Goal: Task Accomplishment & Management: Complete application form

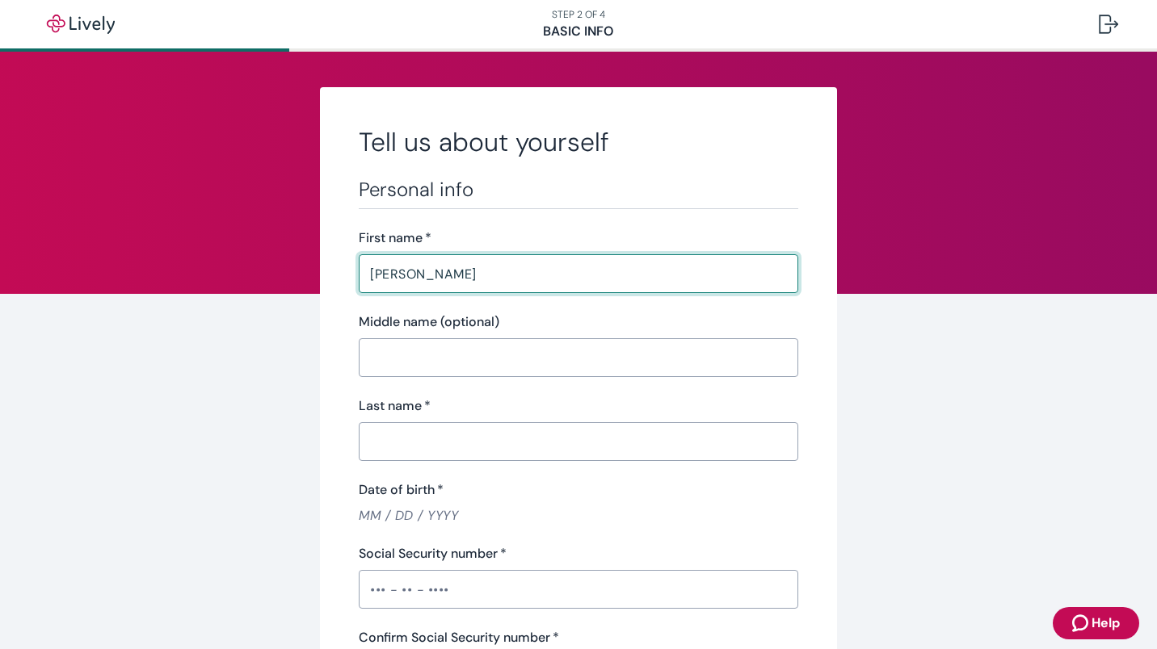
type input "[PERSON_NAME]"
type input "Agboke"
type input "[EMAIL_ADDRESS][DOMAIN_NAME]"
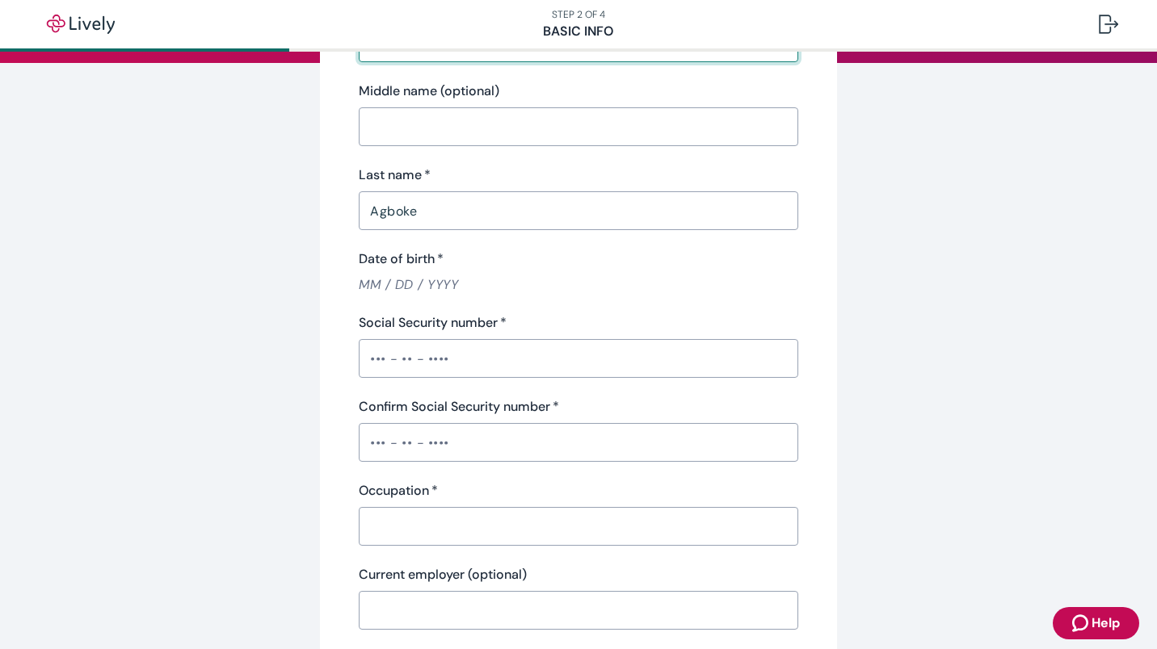
scroll to position [233, 0]
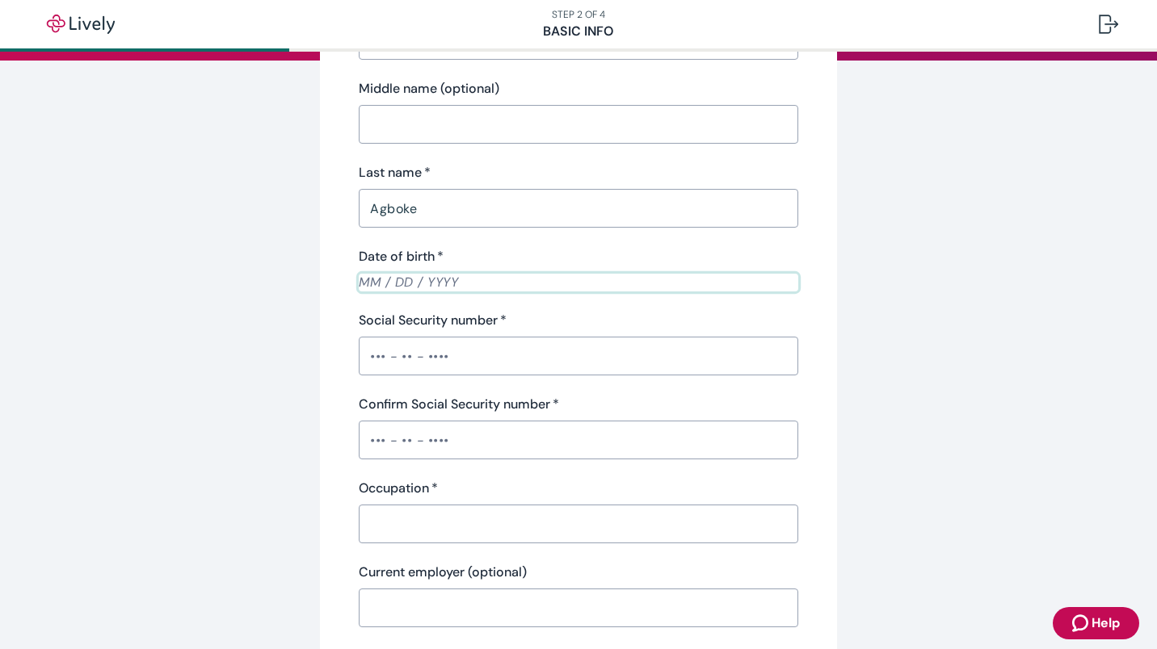
click at [372, 289] on input "Date of birth   *" at bounding box center [578, 282] width 439 height 19
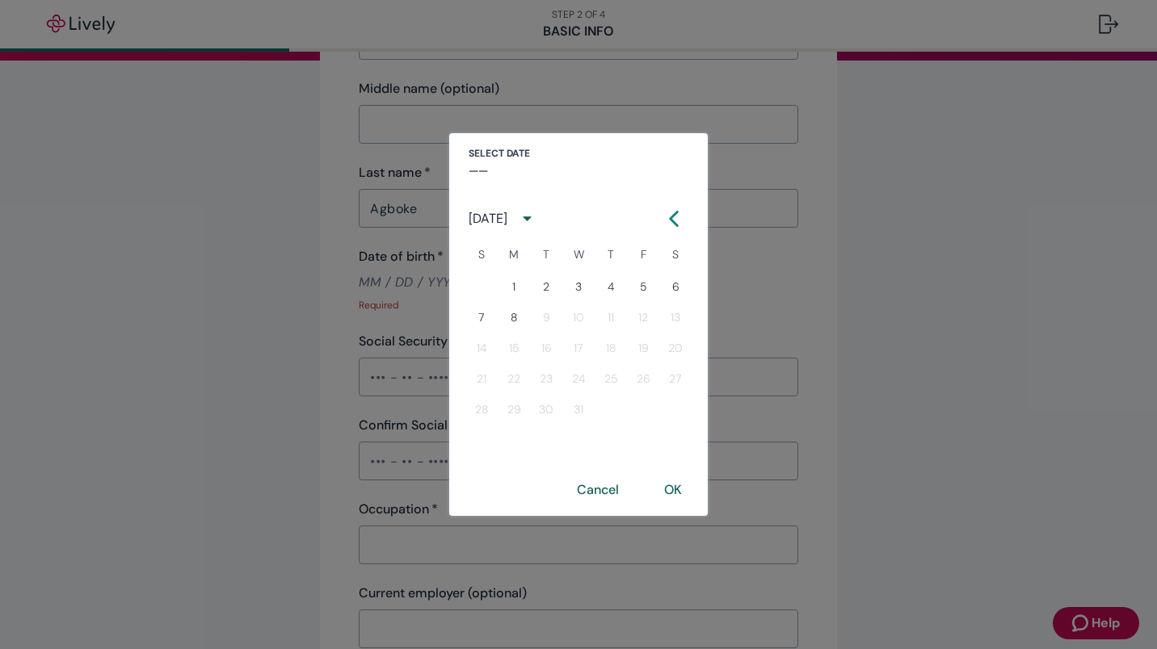
click at [372, 289] on div "Select date –– [DATE] S M T W T F S 1 2 3 4 5 6 7 8 9 10 11 12 13 14 15 16 17 1…" at bounding box center [578, 324] width 1157 height 649
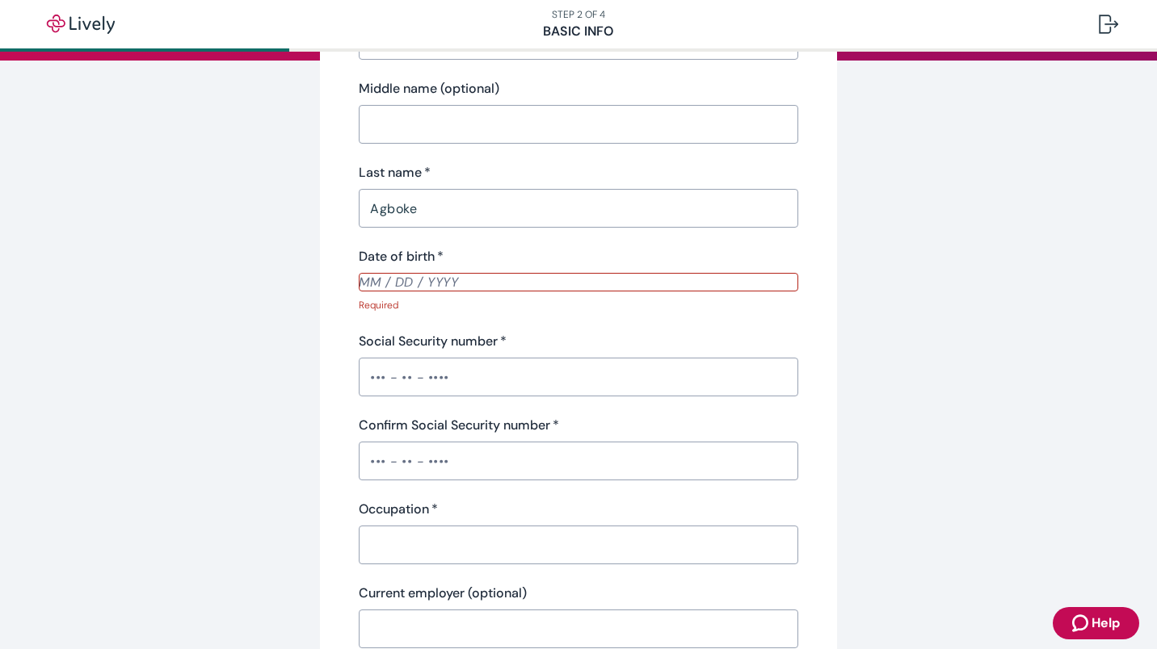
click at [372, 288] on input "Date of birth   *" at bounding box center [578, 282] width 439 height 19
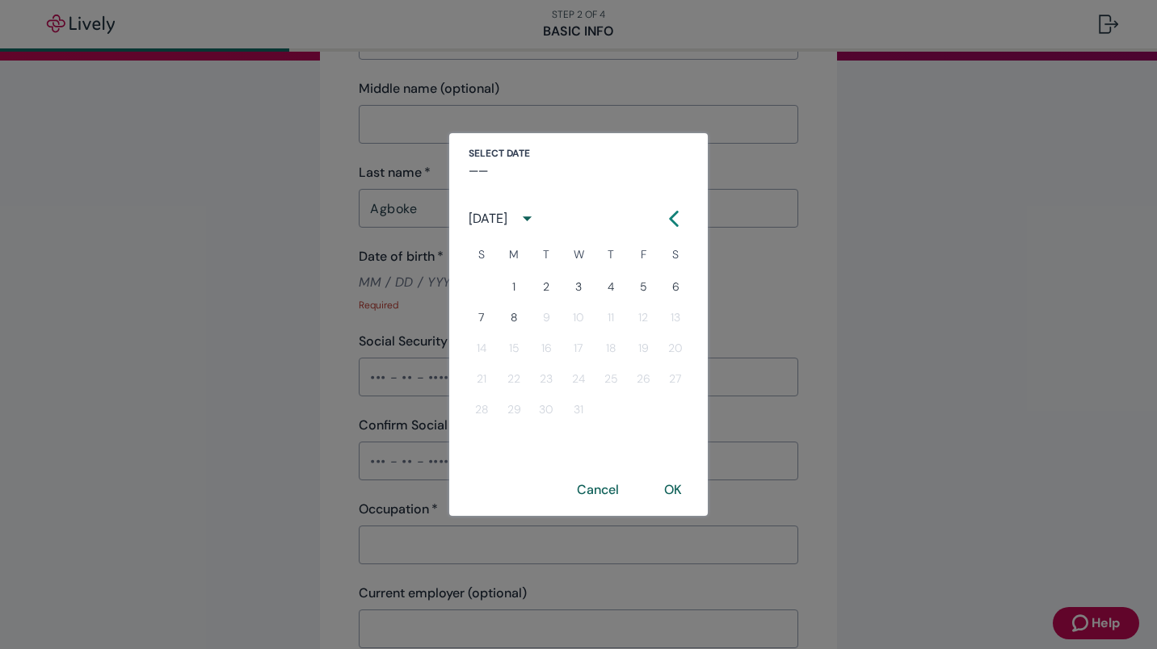
click at [507, 223] on div "[DATE]" at bounding box center [487, 218] width 39 height 19
click at [669, 382] on button "1980" at bounding box center [662, 389] width 58 height 29
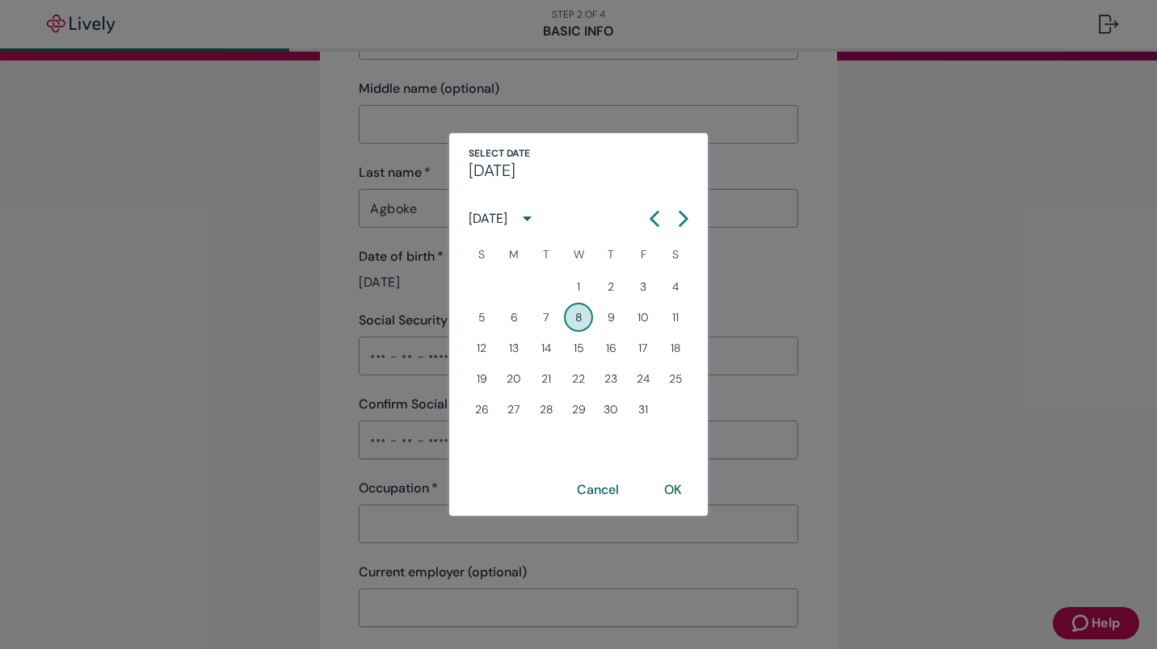
click at [369, 284] on div "Select date Wed, Oct [DATE] S M T W T F S 1 2 3 4 5 6 7 8 9 10 11 12 13 14 15 1…" at bounding box center [578, 324] width 1157 height 649
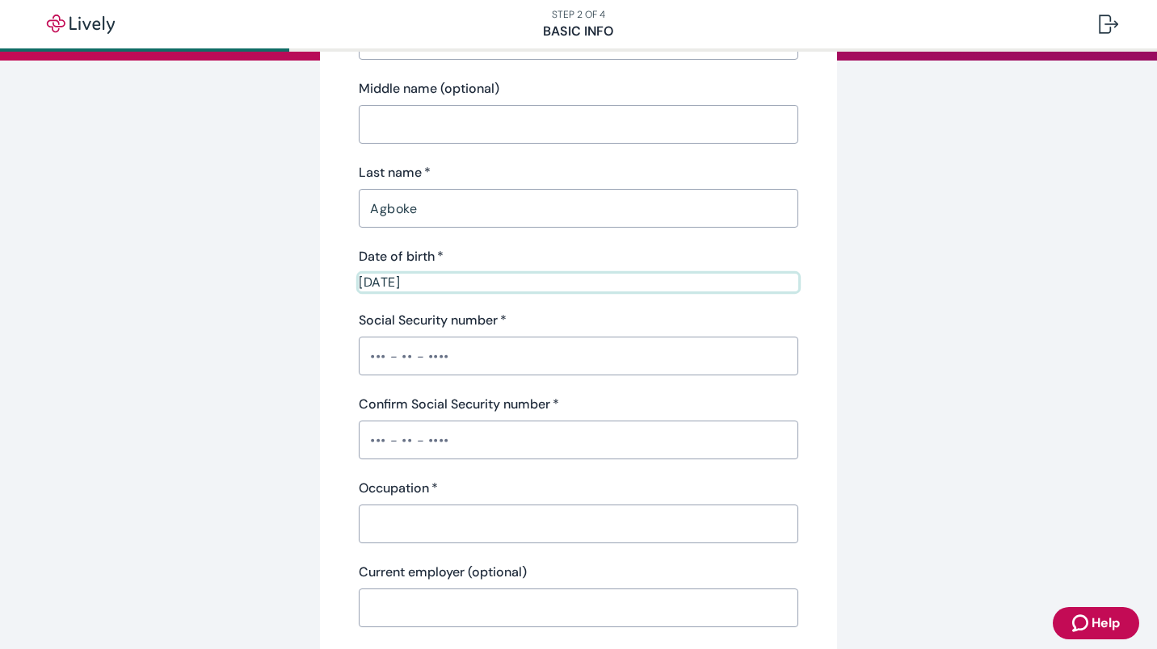
click at [364, 286] on input "[DATE]" at bounding box center [578, 282] width 439 height 19
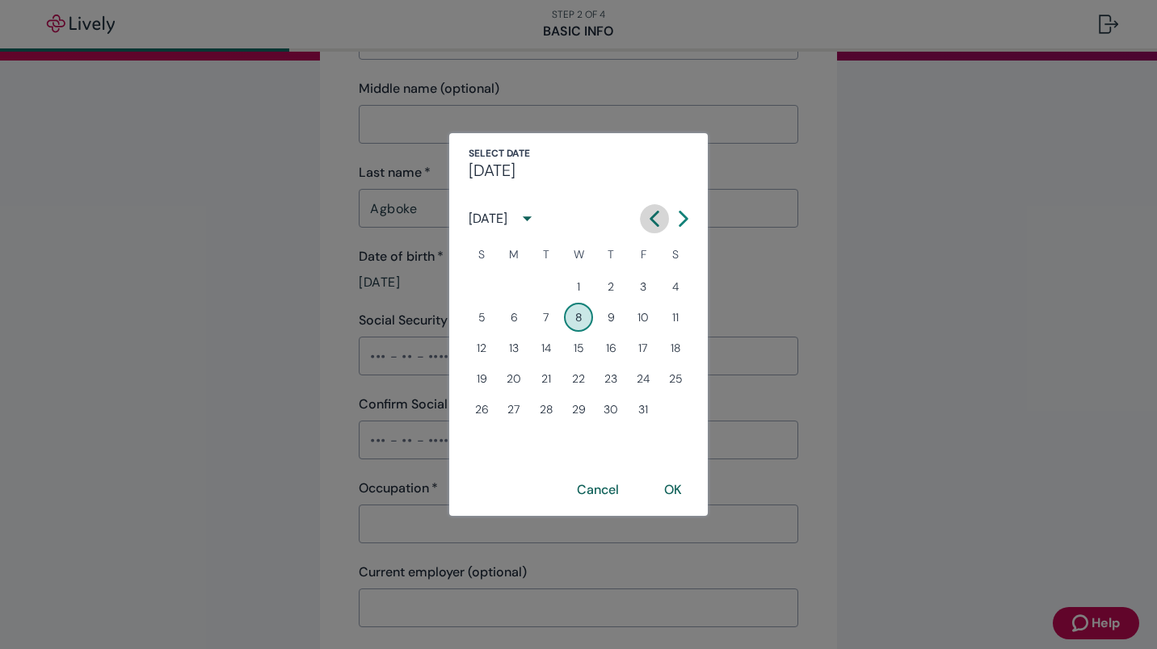
click at [655, 225] on icon "Calendar left arrow" at bounding box center [654, 219] width 16 height 16
click at [647, 226] on icon "Calendar left arrow" at bounding box center [654, 219] width 16 height 16
click at [656, 226] on icon "Calendar left arrow" at bounding box center [654, 219] width 16 height 16
click at [668, 286] on button "7" at bounding box center [675, 286] width 29 height 29
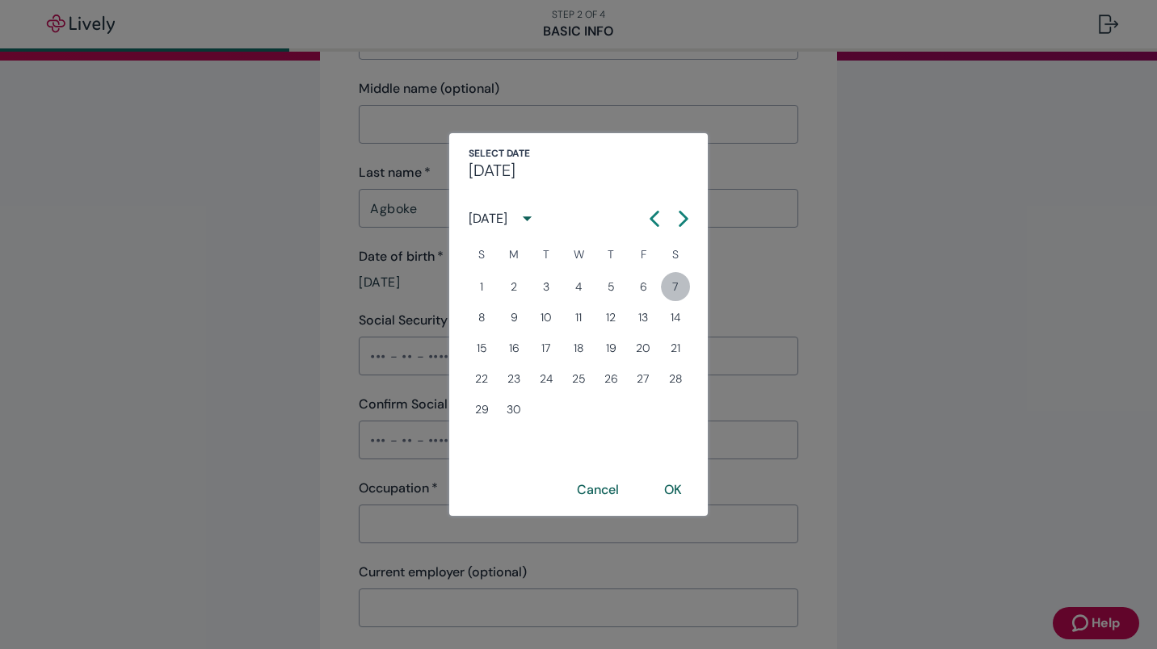
type input "[DATE]"
click at [678, 486] on button "OK" at bounding box center [673, 490] width 57 height 39
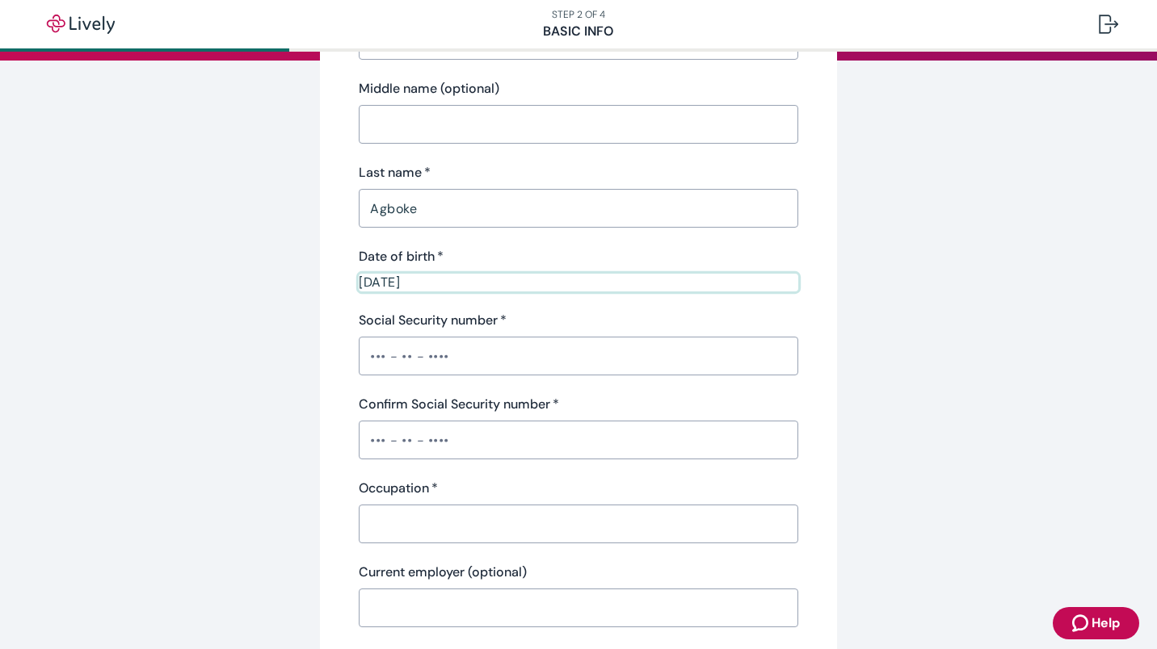
click at [449, 361] on input "Social Security number   *" at bounding box center [578, 356] width 439 height 32
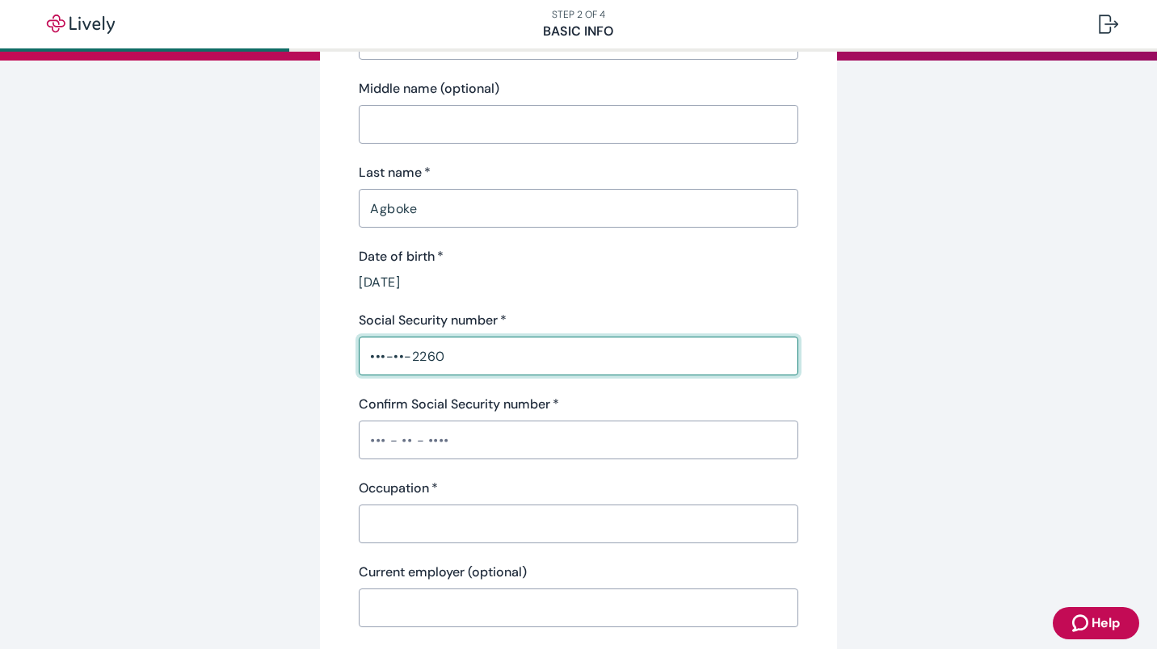
type input "•••-••-2260"
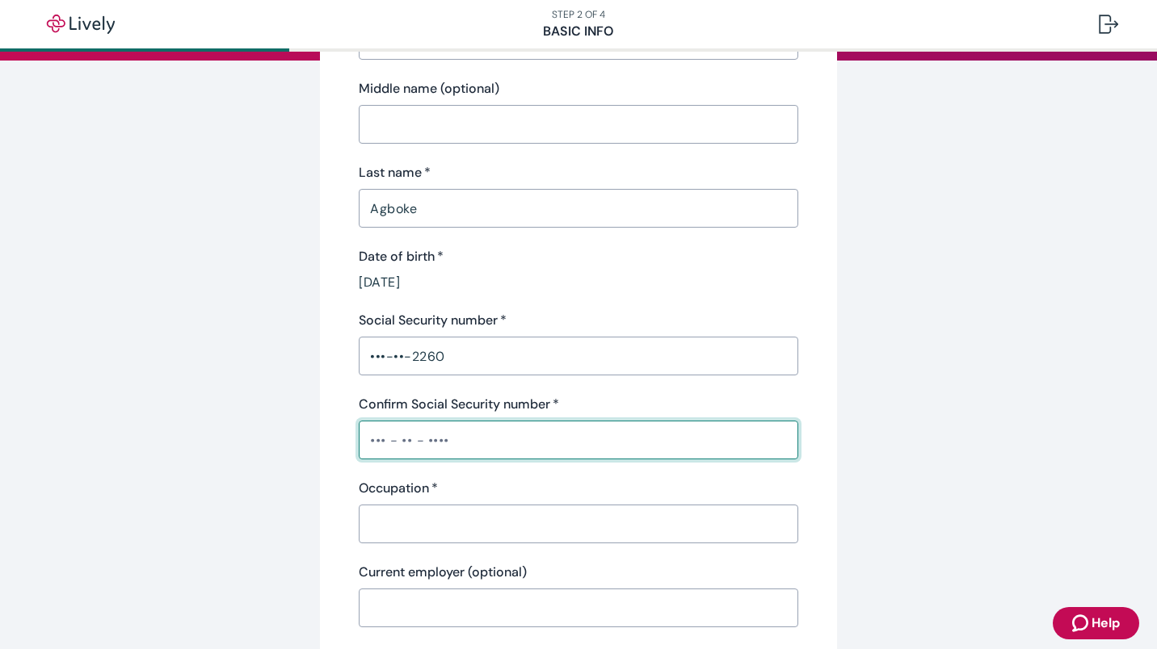
click at [416, 436] on input "Confirm Social Security number   *" at bounding box center [578, 440] width 439 height 32
type input "•••-••-2260"
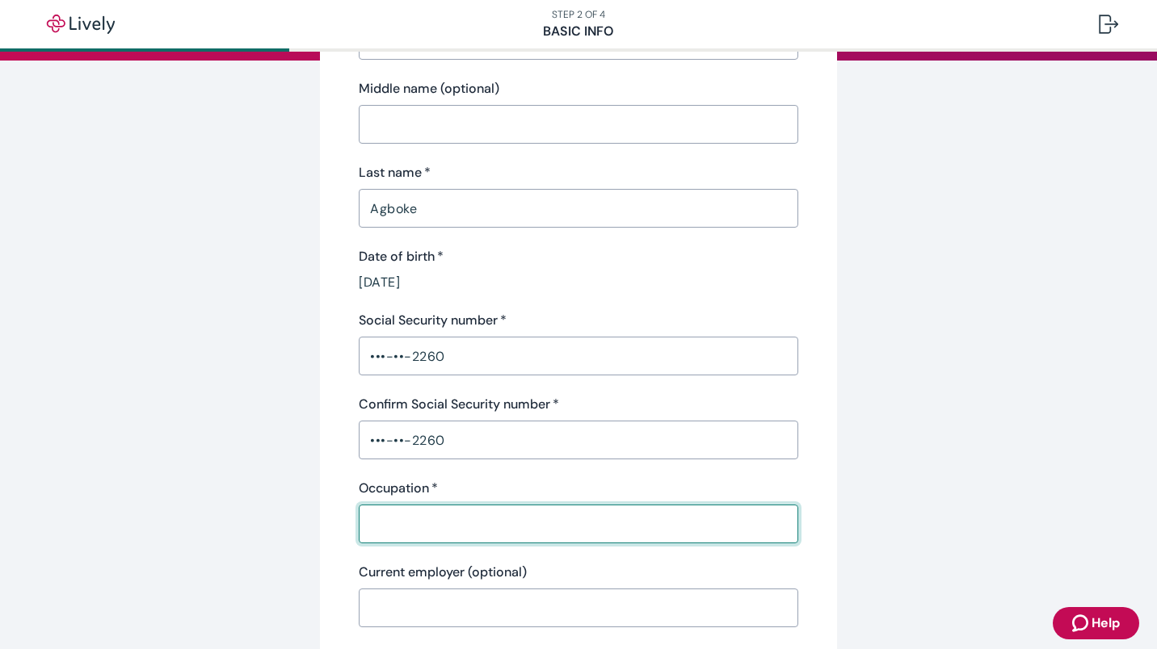
click at [410, 517] on input "Occupation   *" at bounding box center [578, 524] width 439 height 32
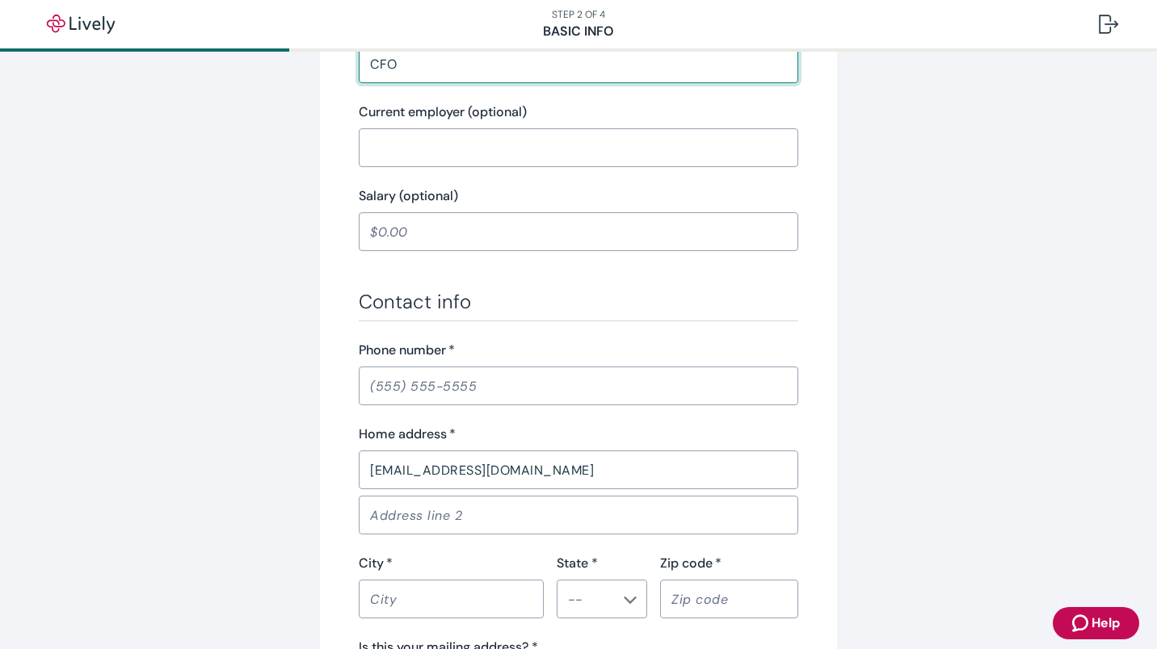
scroll to position [738, 0]
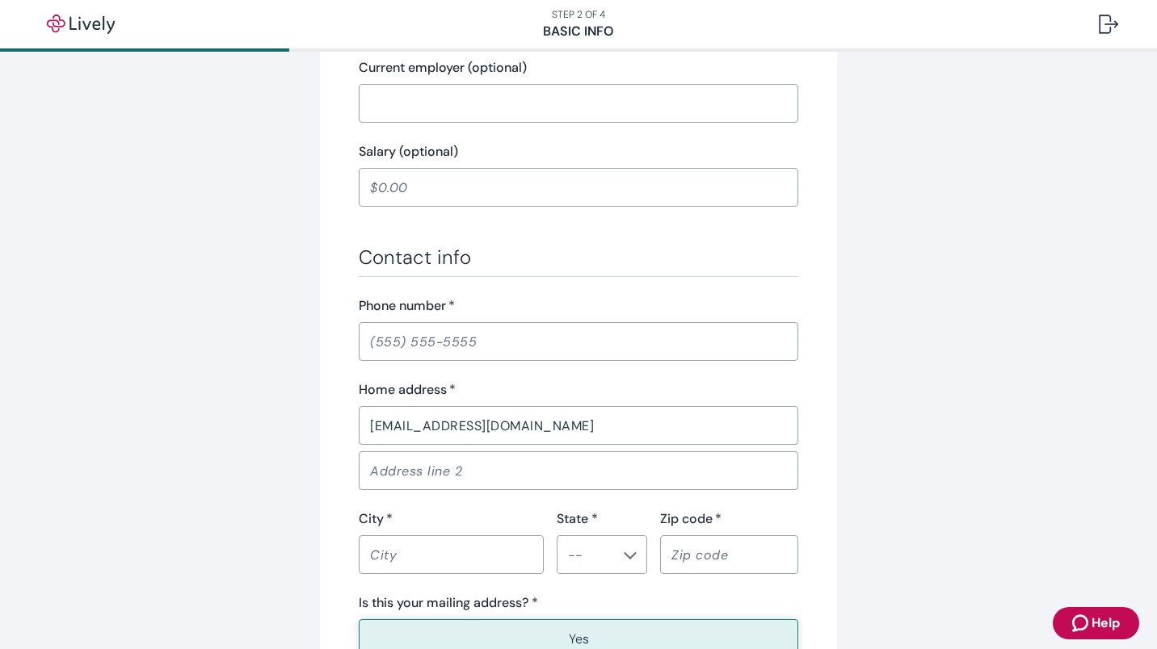
type input "CFO"
click at [611, 348] on input "Phone number   *" at bounding box center [578, 342] width 439 height 32
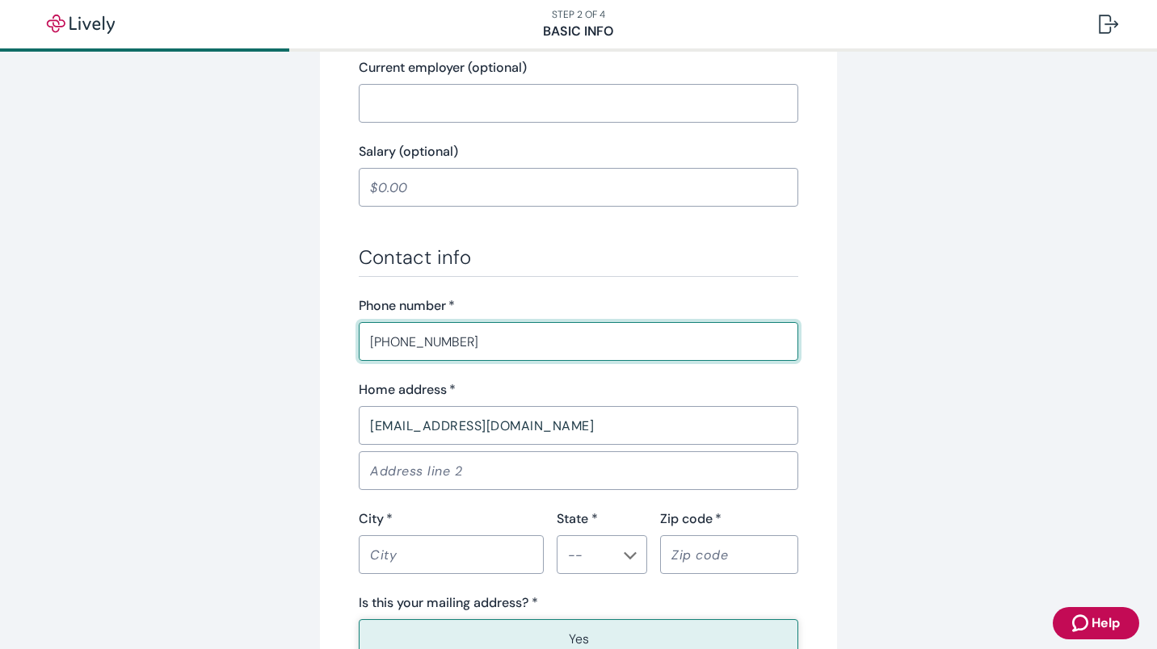
type input "[PHONE_NUMBER]"
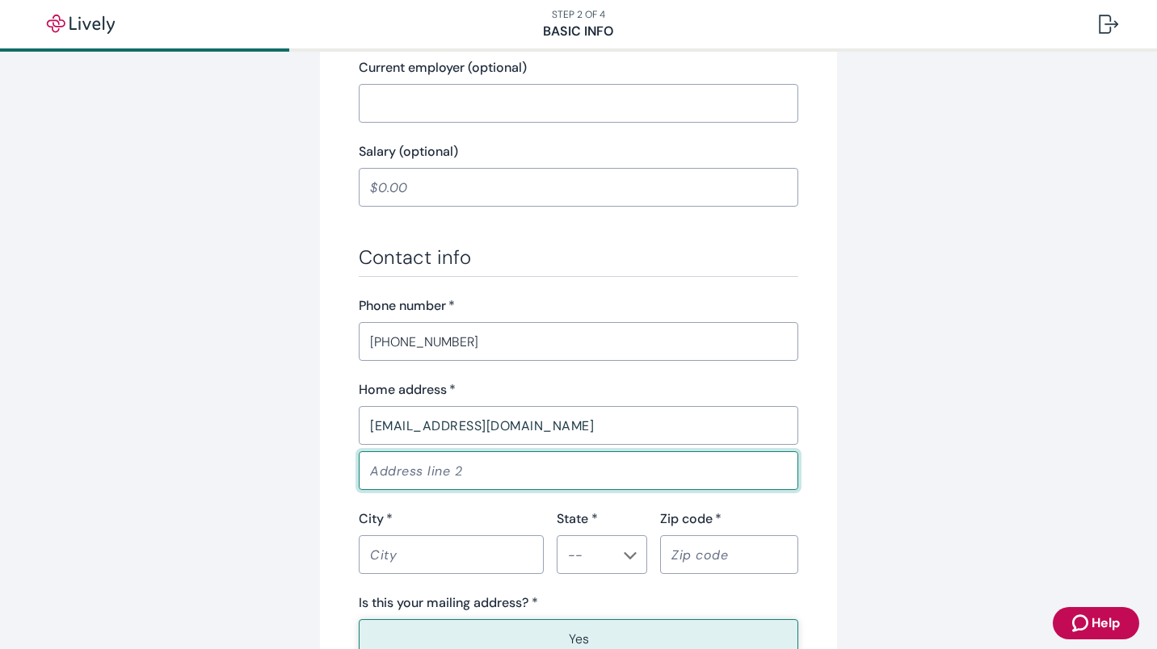
click at [527, 471] on input "Address line 2" at bounding box center [578, 471] width 439 height 32
type input "[STREET_ADDRESS]"
click at [465, 554] on input "City   *" at bounding box center [451, 555] width 185 height 32
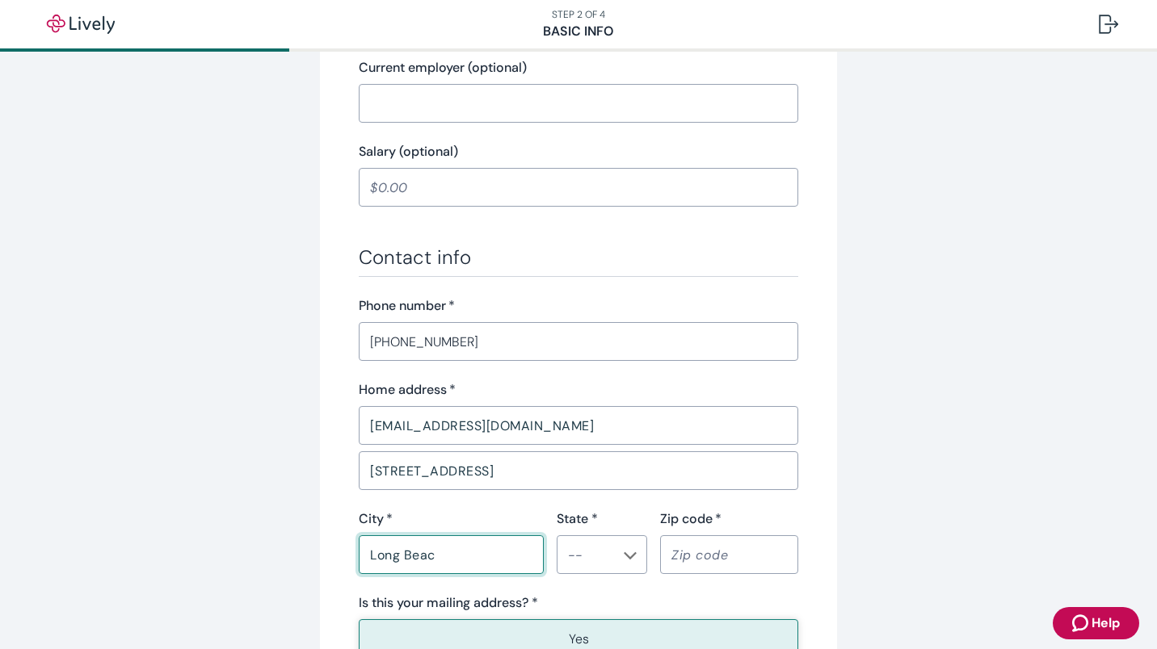
type input "[GEOGRAPHIC_DATA]"
type input "[US_STATE]"
type input "90807"
click at [612, 440] on li "CA" at bounding box center [596, 441] width 90 height 29
type input "CA"
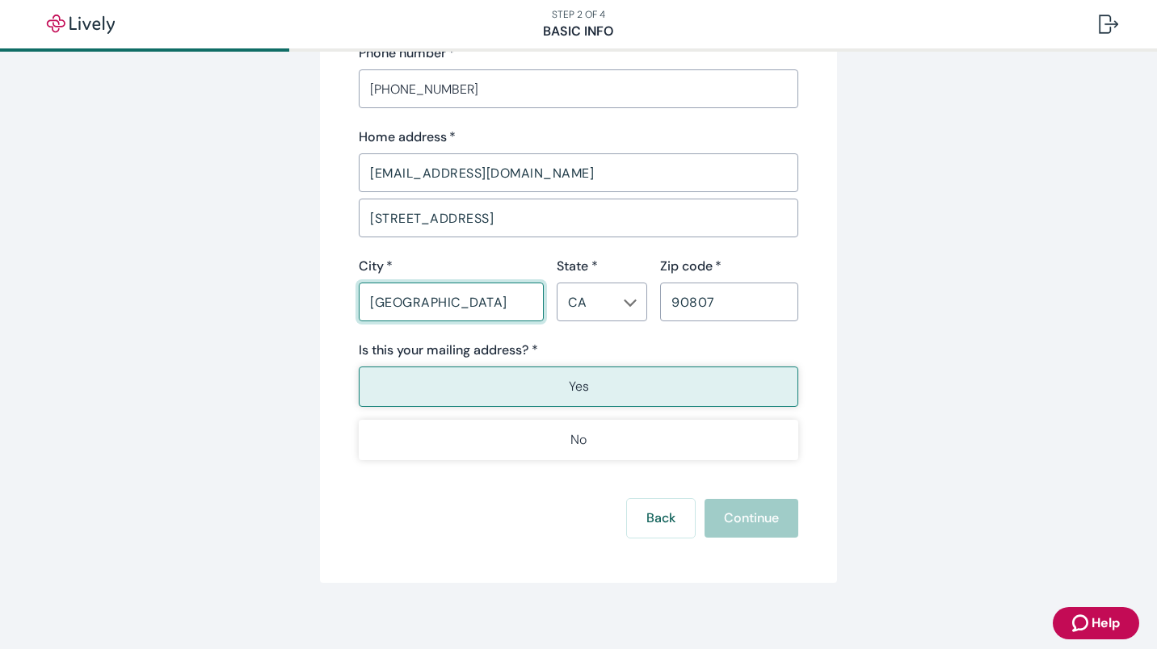
scroll to position [1002, 0]
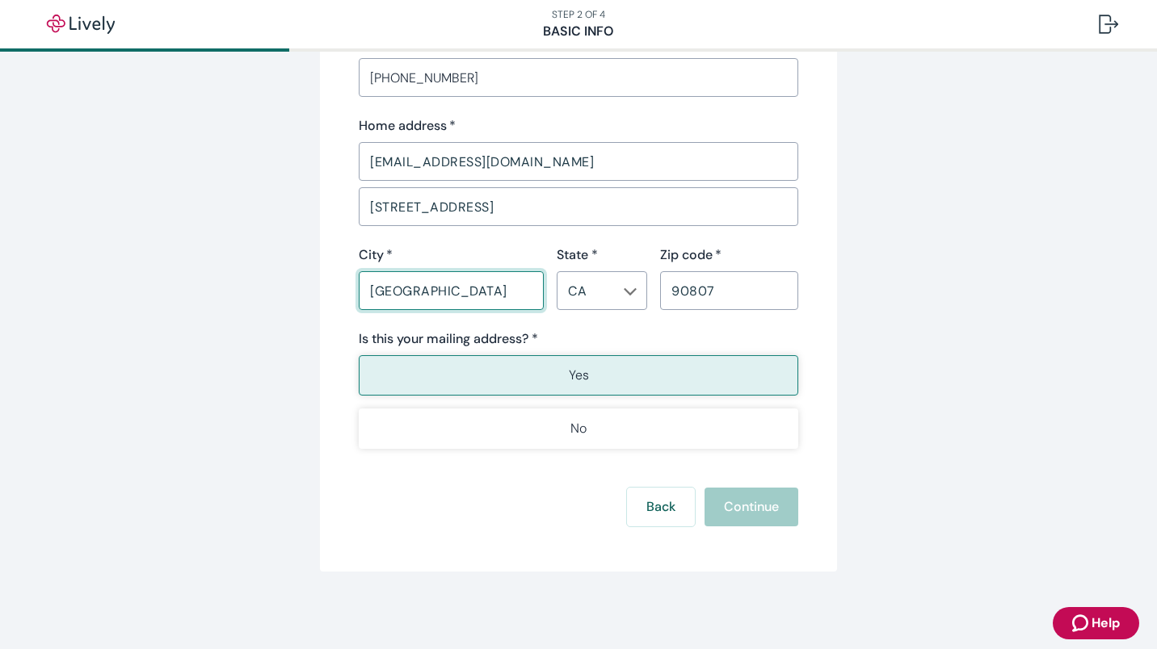
type input "[GEOGRAPHIC_DATA]"
click at [648, 375] on button "Yes" at bounding box center [578, 375] width 439 height 40
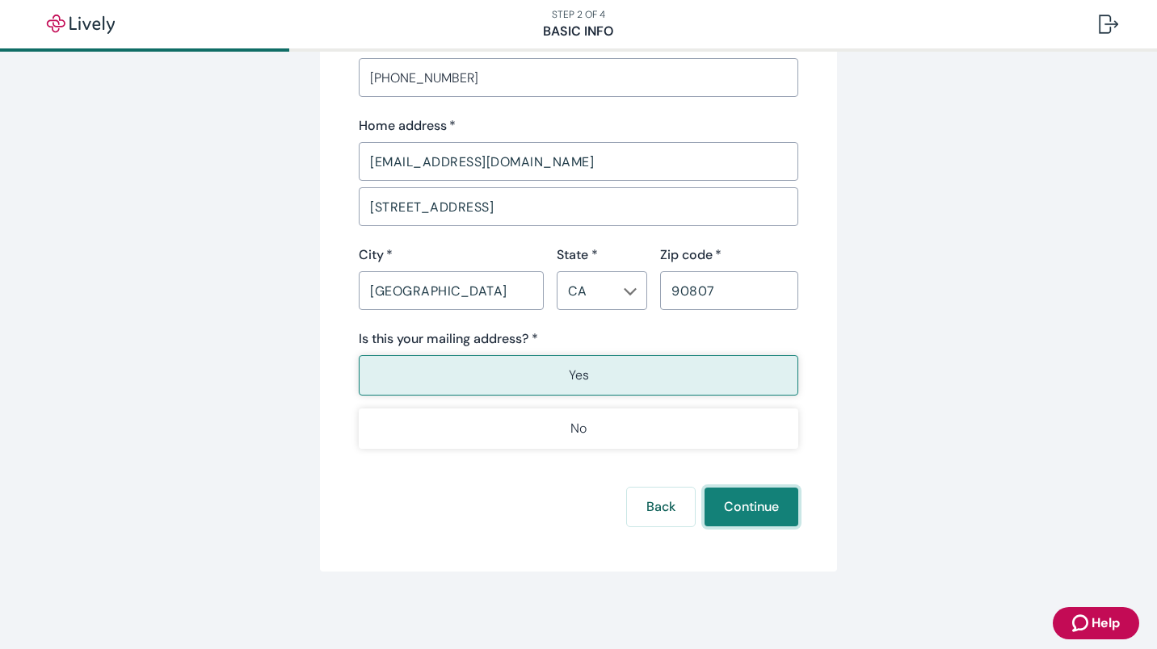
click at [767, 503] on button "Continue" at bounding box center [751, 507] width 94 height 39
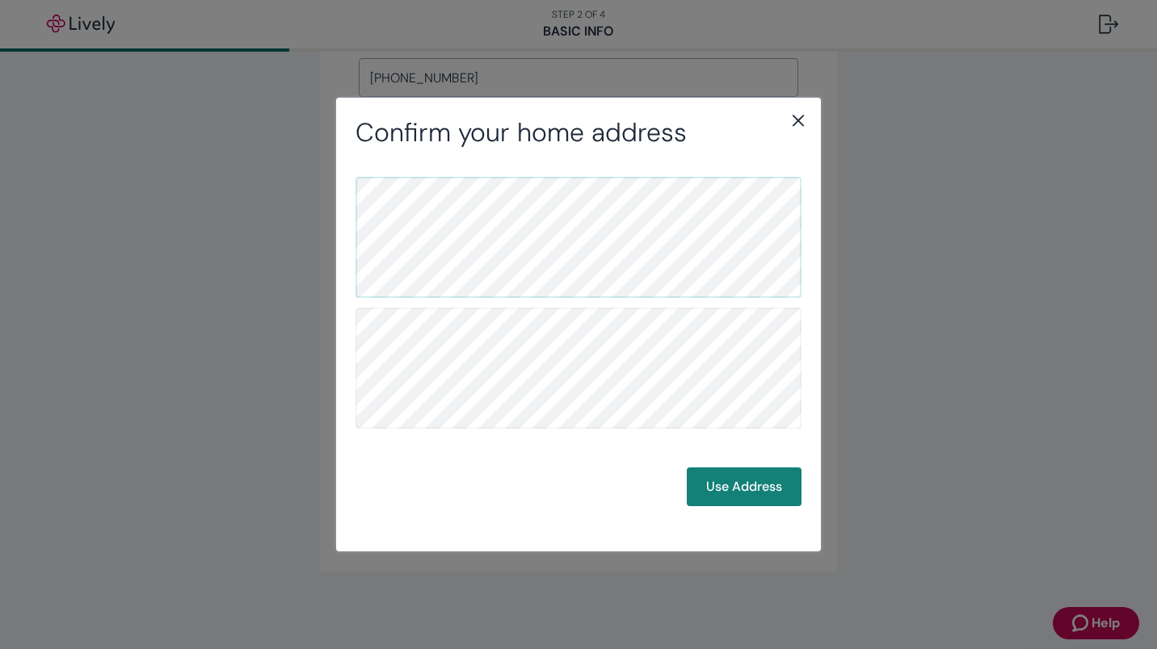
click at [729, 479] on button "Use Address" at bounding box center [744, 487] width 115 height 39
click at [738, 491] on button "Use Address" at bounding box center [744, 487] width 115 height 39
click at [751, 476] on button "Use Address" at bounding box center [744, 487] width 115 height 39
click at [739, 488] on button "Use Address" at bounding box center [744, 487] width 115 height 39
click at [796, 120] on icon "close" at bounding box center [797, 120] width 11 height 11
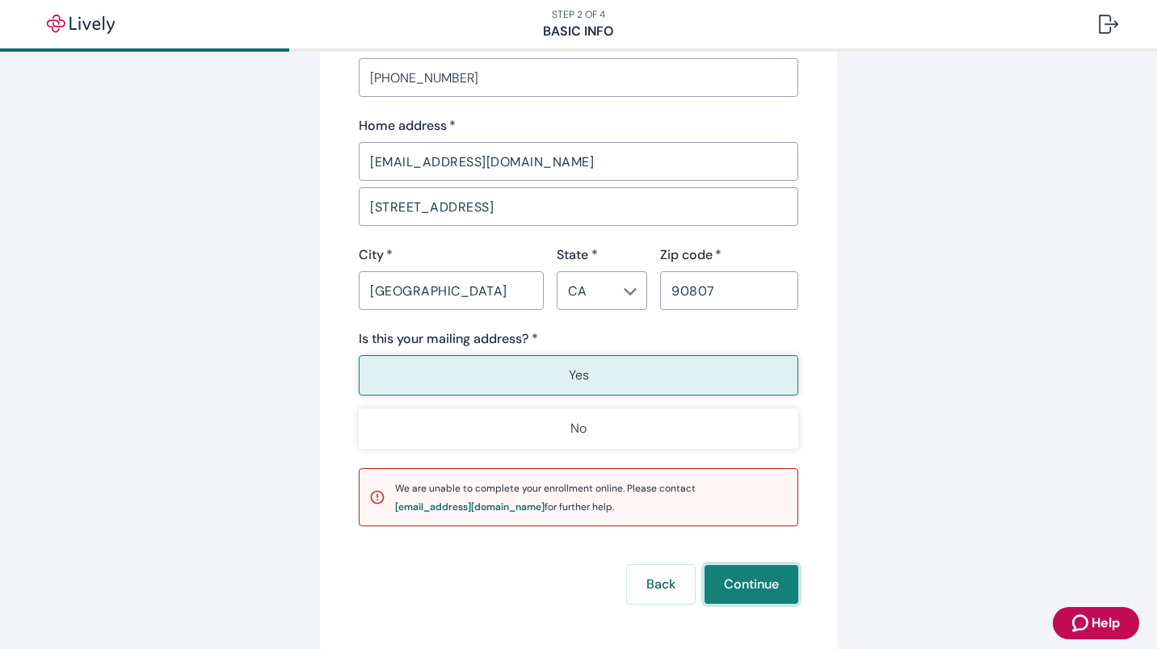
click at [753, 578] on button "Continue" at bounding box center [751, 584] width 94 height 39
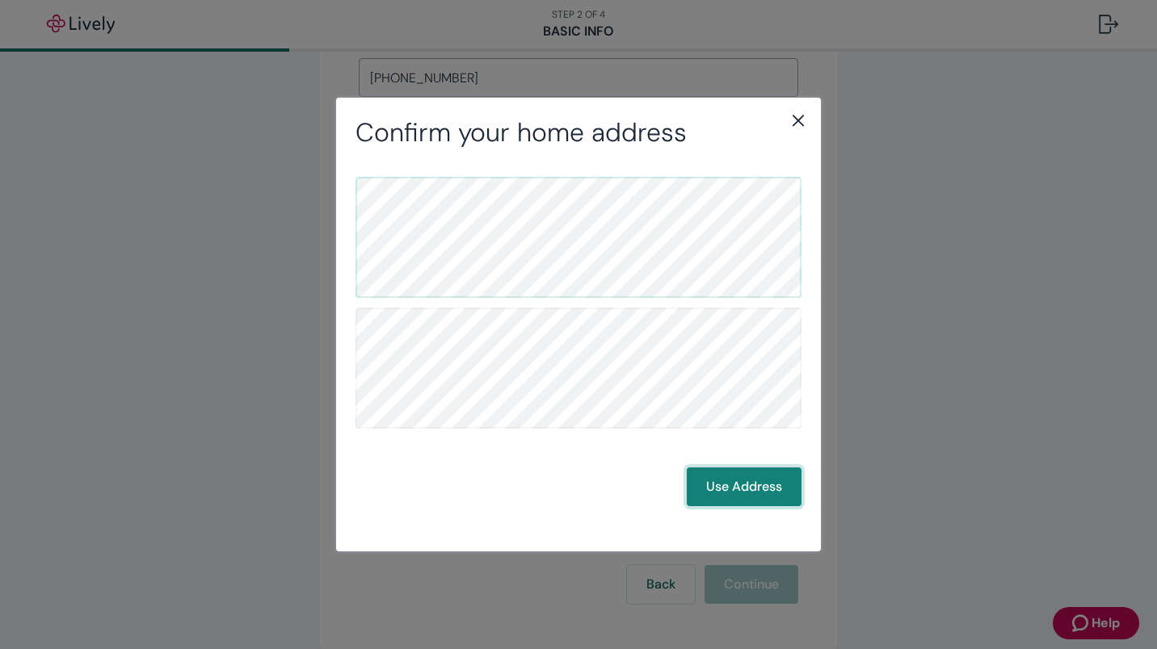
click at [730, 495] on button "Use Address" at bounding box center [744, 487] width 115 height 39
click at [767, 493] on button "Use Address" at bounding box center [744, 487] width 115 height 39
click at [797, 121] on icon "close" at bounding box center [797, 120] width 11 height 11
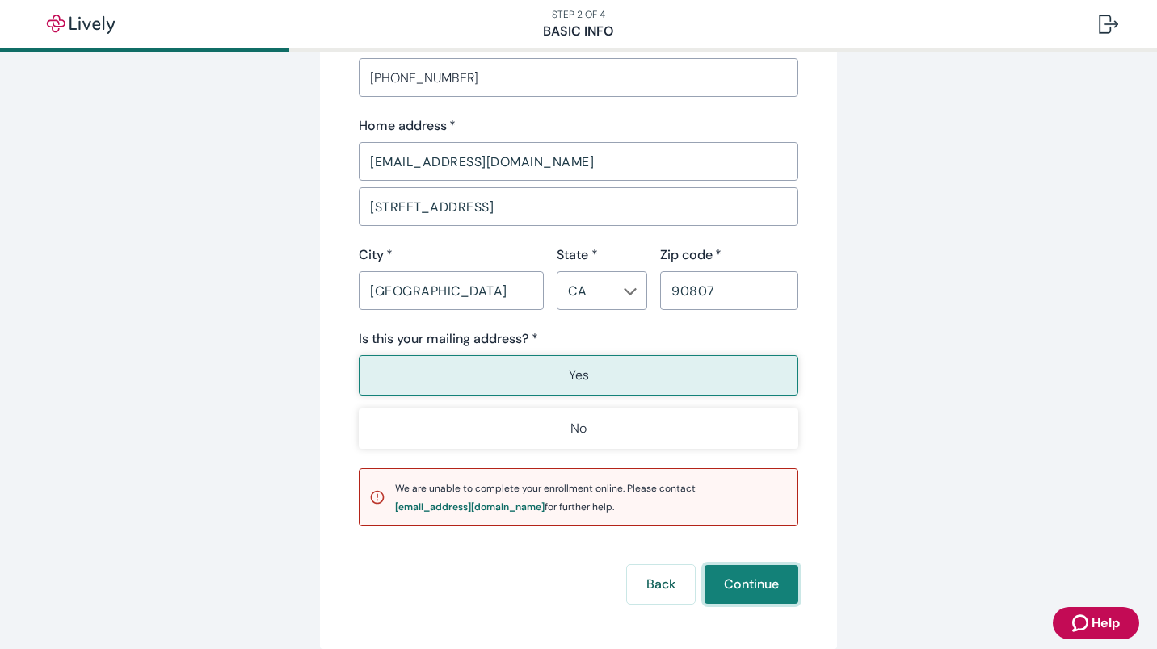
click at [757, 577] on button "Continue" at bounding box center [751, 584] width 94 height 39
